Goal: Task Accomplishment & Management: Use online tool/utility

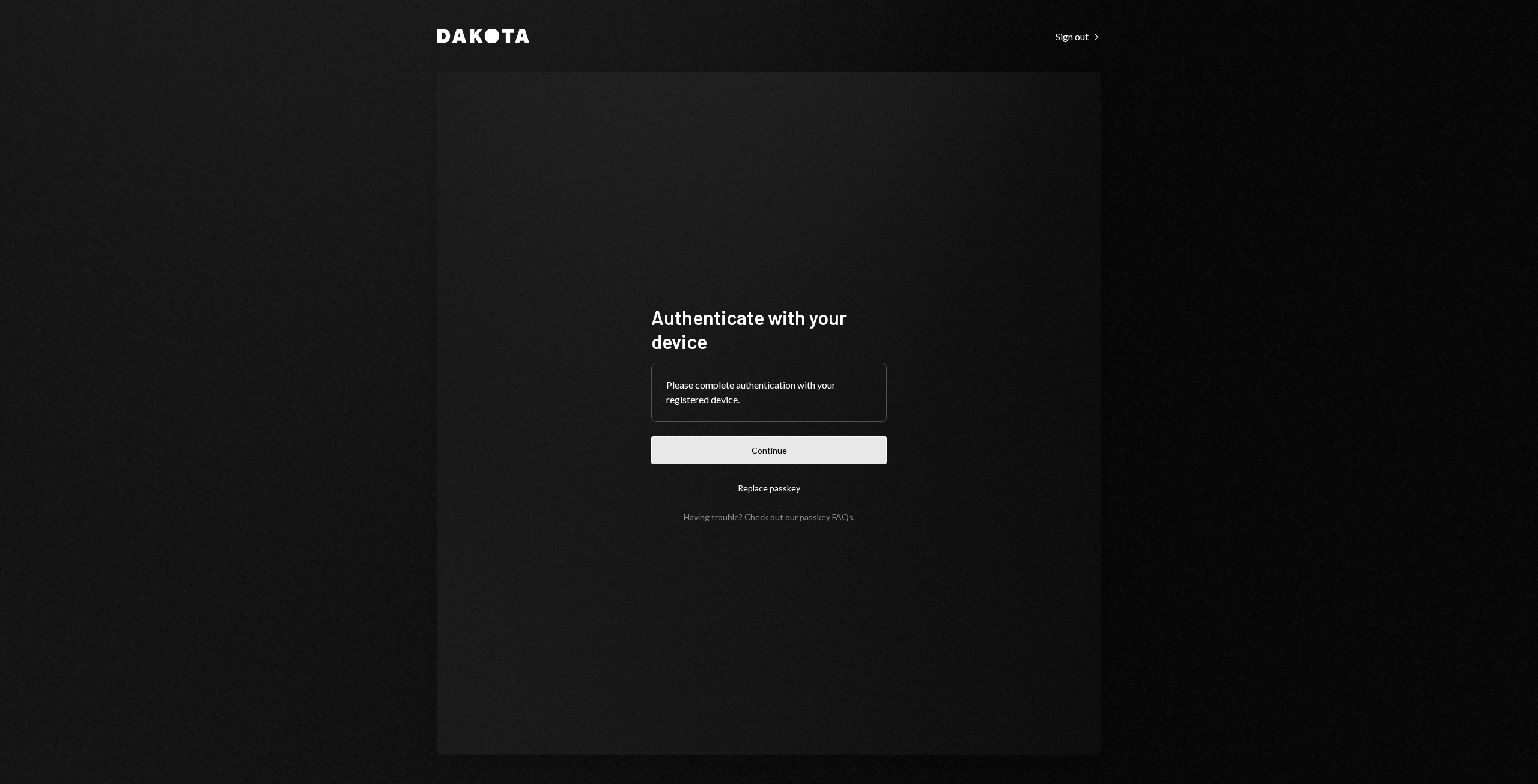
click at [771, 450] on button "Continue" at bounding box center [769, 450] width 236 height 29
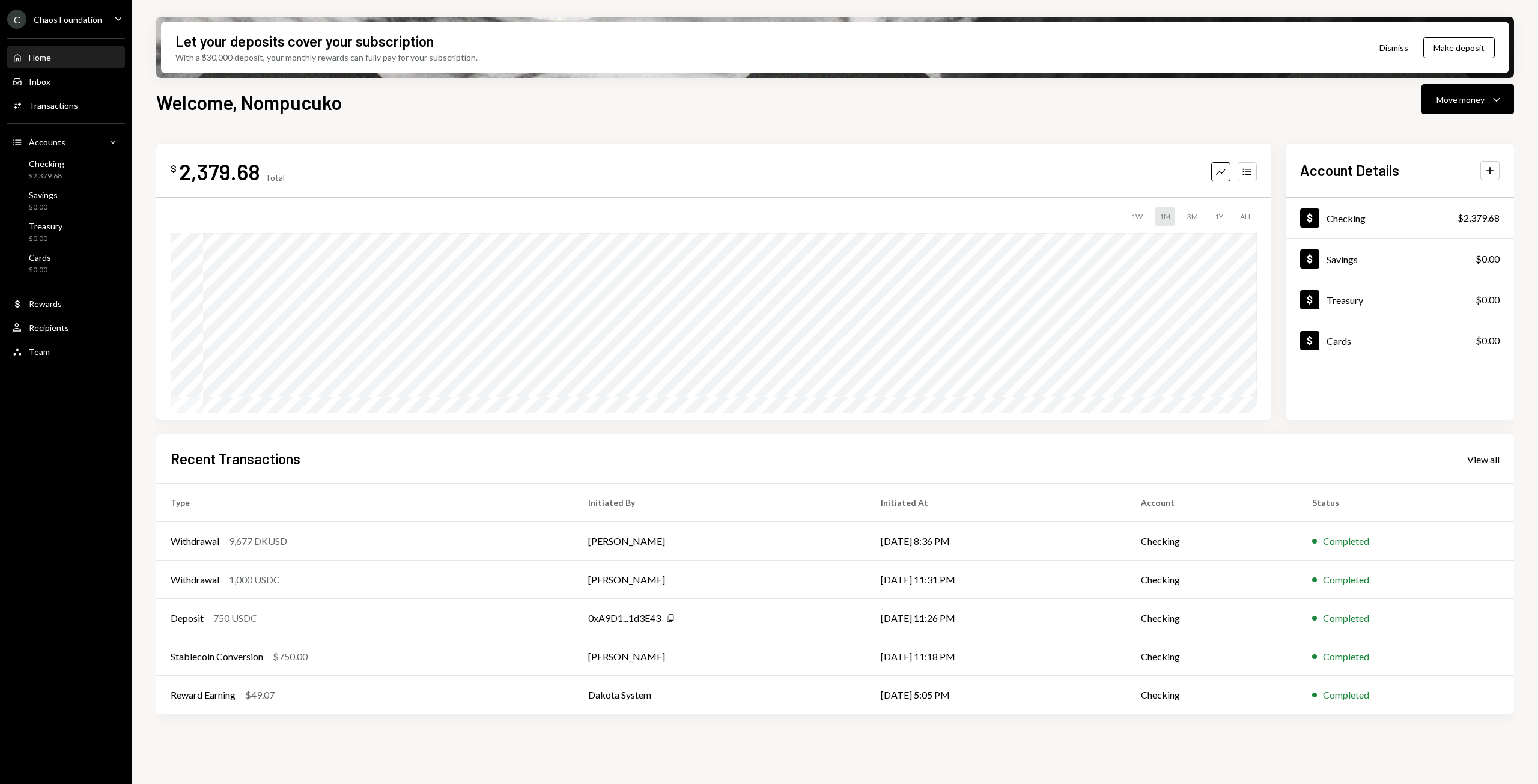
click at [114, 20] on icon "Caret Down" at bounding box center [118, 18] width 13 height 13
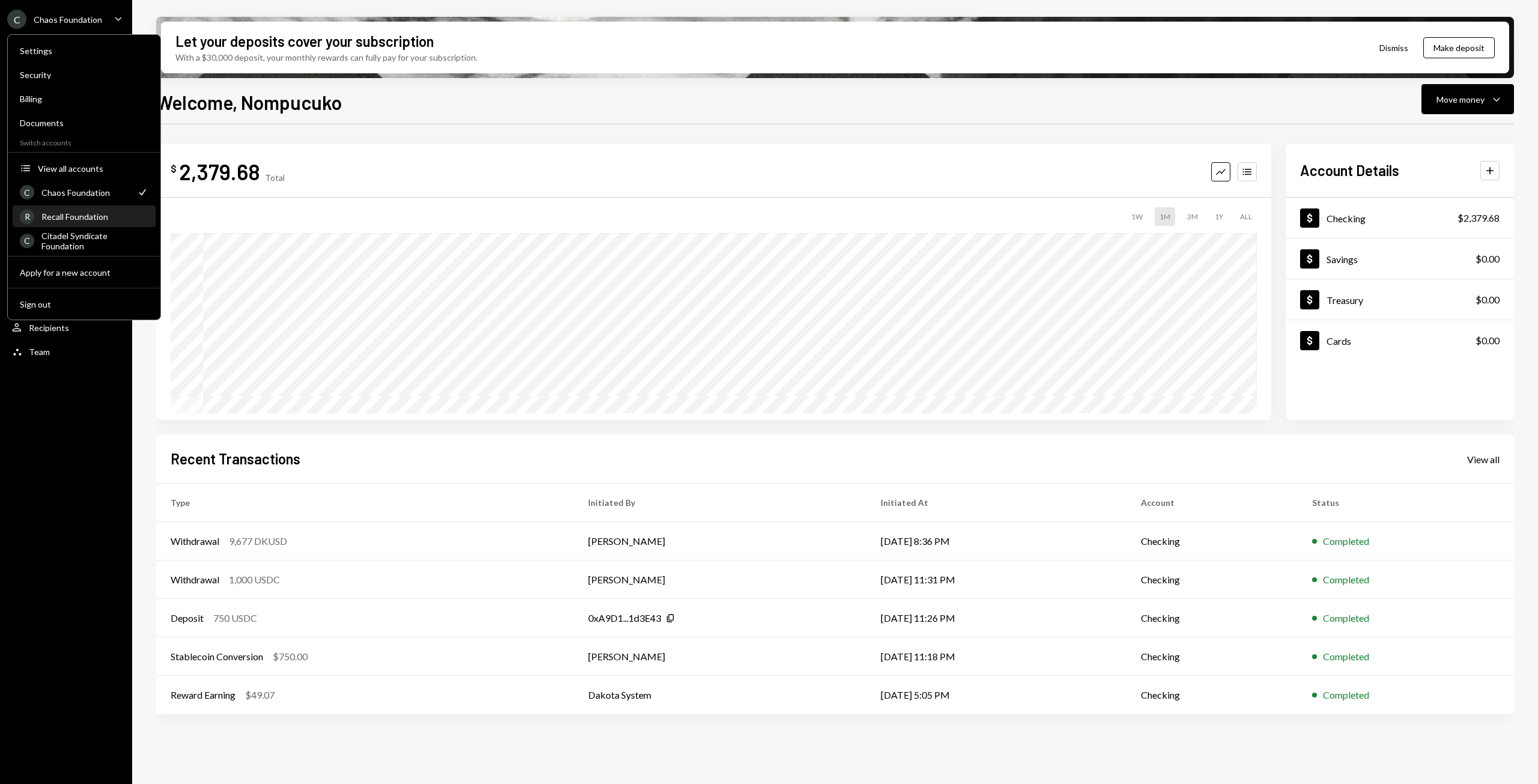
click at [77, 218] on div "Recall Foundation" at bounding box center [95, 216] width 107 height 10
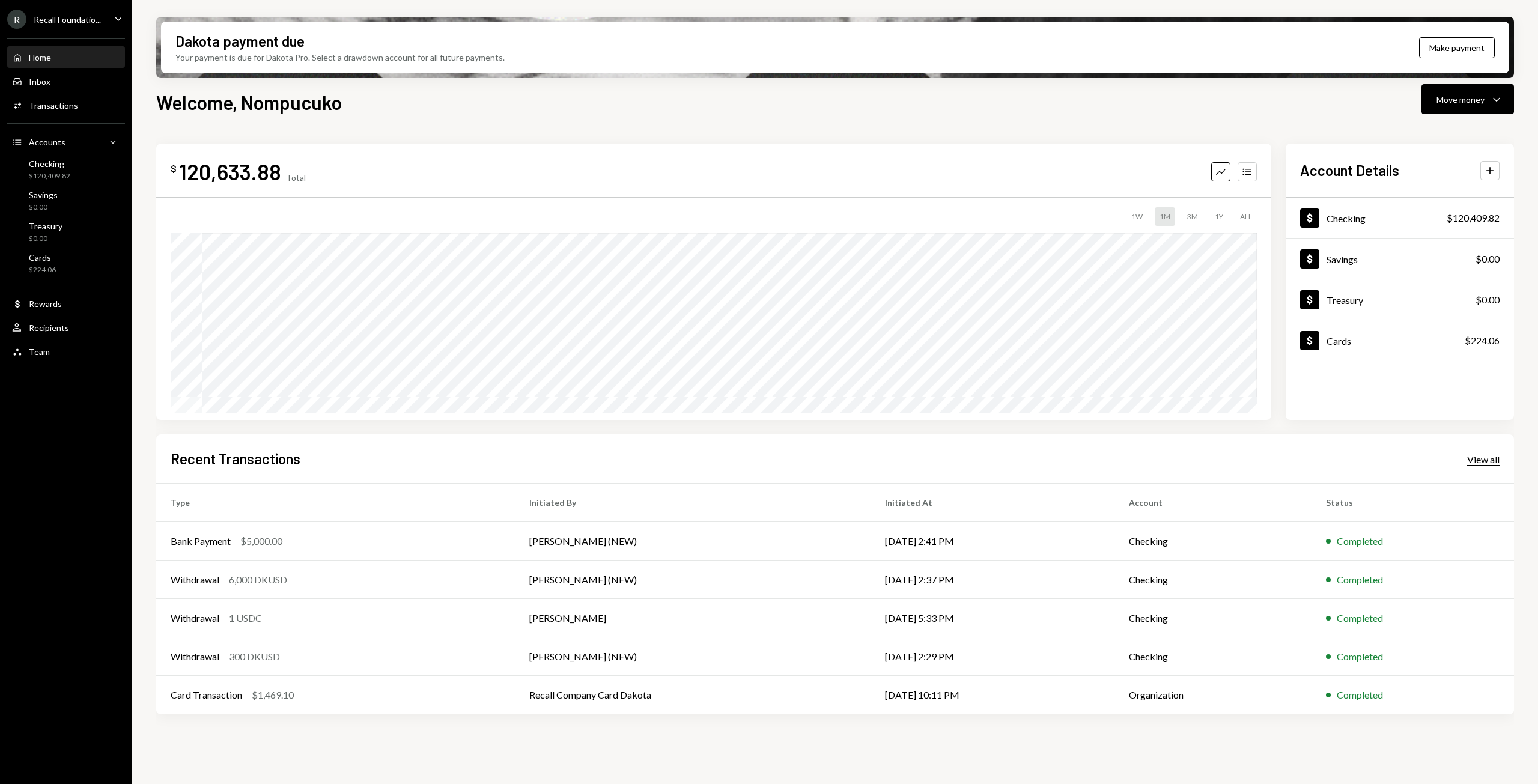
click at [1482, 459] on div "View all" at bounding box center [1483, 459] width 32 height 12
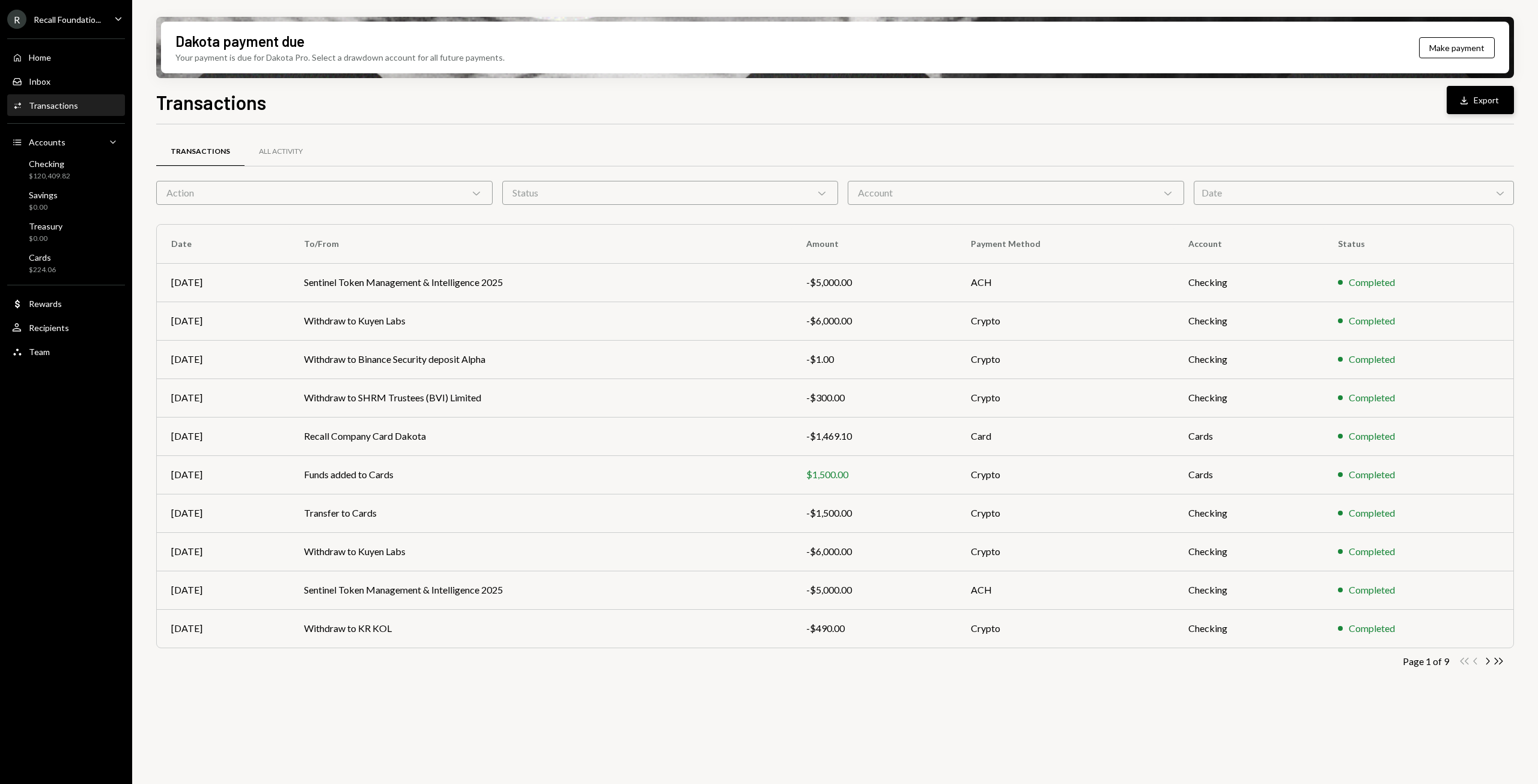
click at [1476, 100] on button "Download Export" at bounding box center [1480, 100] width 68 height 29
